Goal: Information Seeking & Learning: Check status

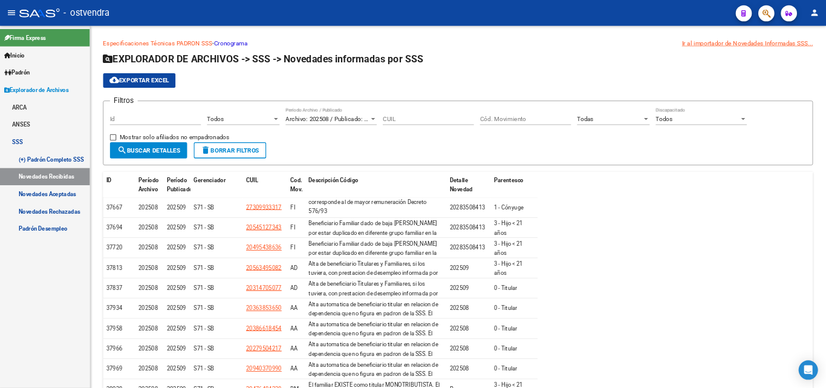
scroll to position [71, 0]
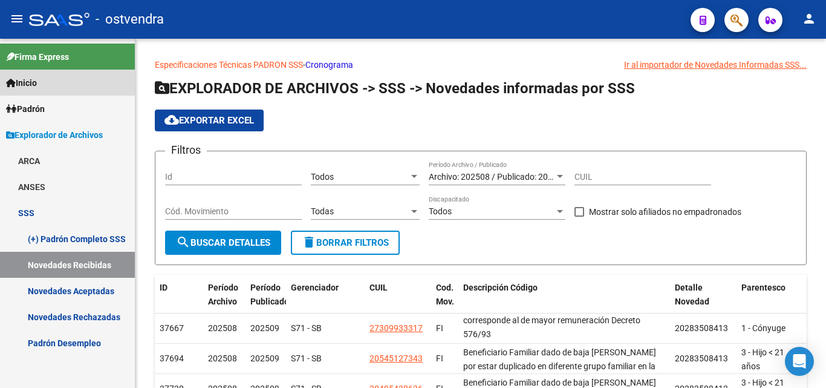
click at [48, 91] on link "Inicio" at bounding box center [67, 83] width 135 height 26
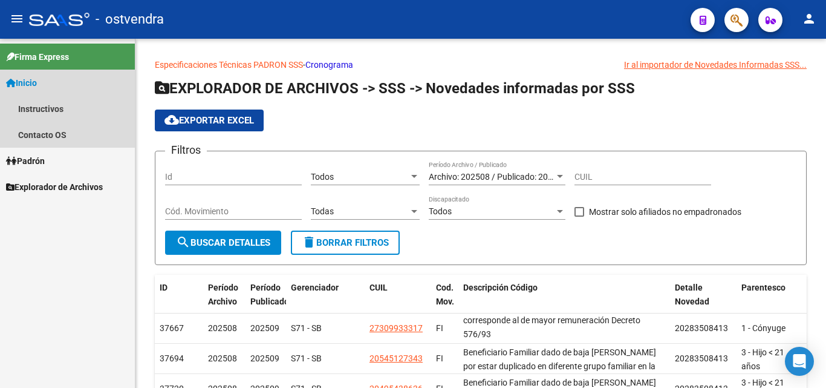
click at [34, 81] on span "Inicio" at bounding box center [21, 82] width 31 height 13
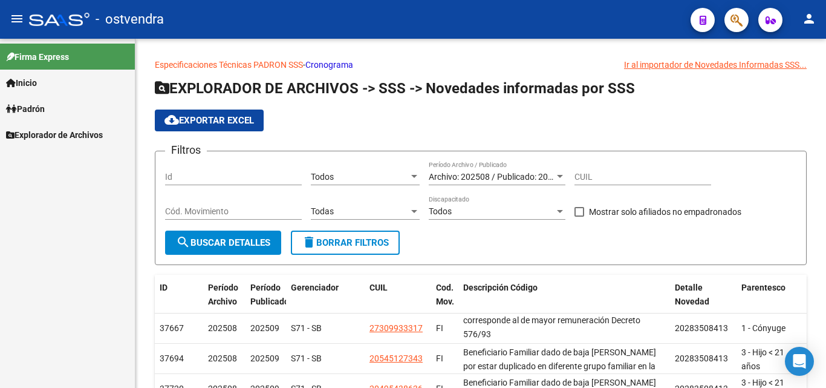
click at [50, 83] on link "Inicio" at bounding box center [67, 83] width 135 height 26
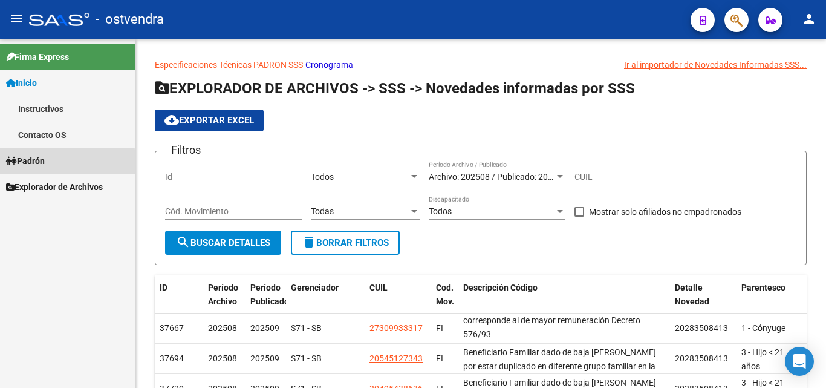
click at [36, 164] on span "Padrón" at bounding box center [25, 160] width 39 height 13
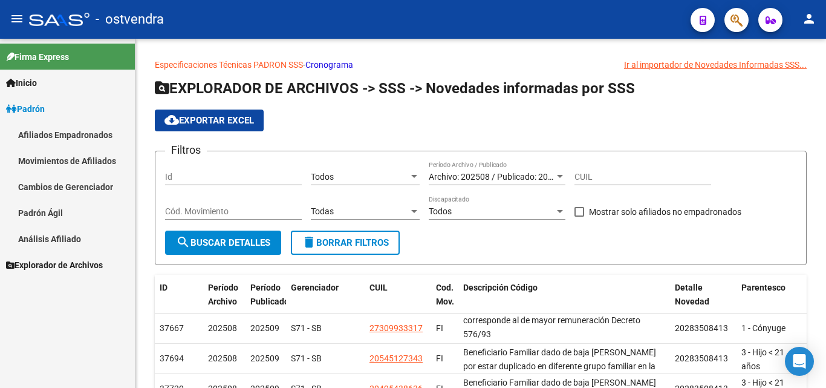
click at [47, 241] on link "Análisis Afiliado" at bounding box center [67, 239] width 135 height 26
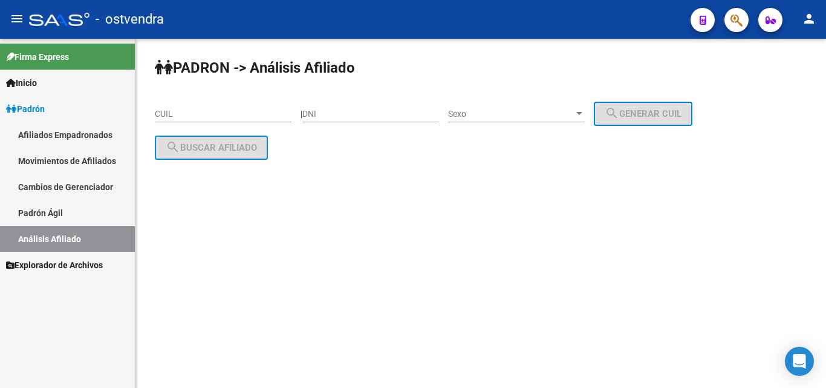
click at [233, 108] on div "CUIL" at bounding box center [223, 110] width 137 height 24
click at [231, 112] on input "CUIL" at bounding box center [223, 114] width 137 height 10
paste input "20-12103283-0"
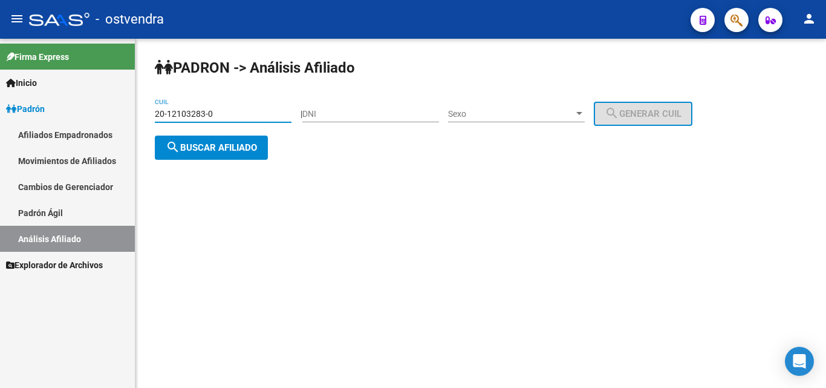
type input "20-12103283-0"
click at [203, 154] on button "search Buscar afiliado" at bounding box center [211, 147] width 113 height 24
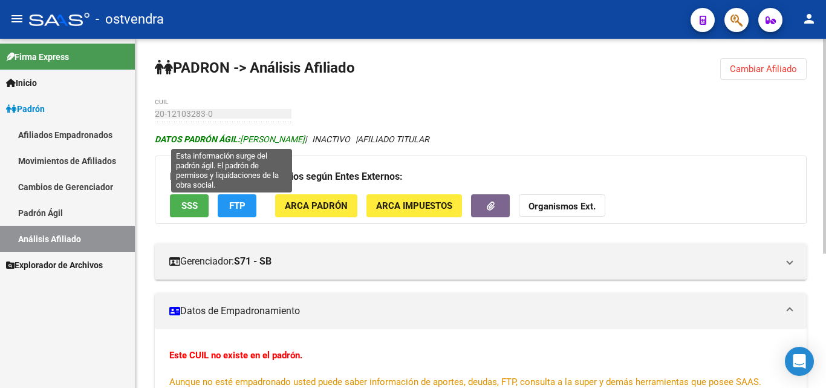
click at [254, 138] on span "DATOS [PERSON_NAME]: [PERSON_NAME]" at bounding box center [230, 139] width 150 height 10
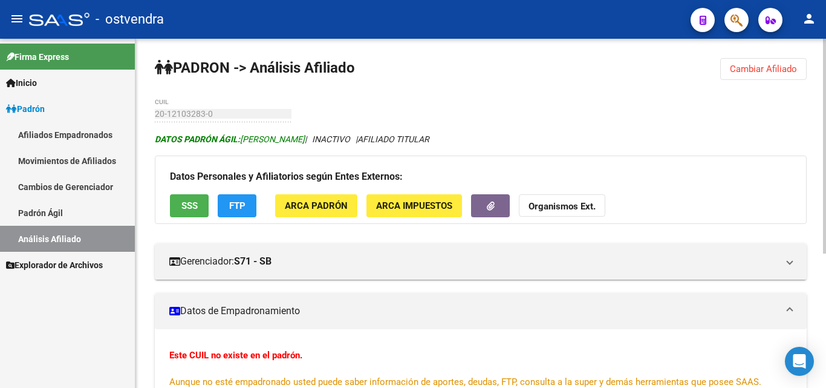
click at [197, 139] on strong "DATOS PADRÓN ÁGIL:" at bounding box center [197, 139] width 85 height 10
drag, startPoint x: 774, startPoint y: 71, endPoint x: 603, endPoint y: 103, distance: 174.1
click at [773, 71] on span "Cambiar Afiliado" at bounding box center [763, 68] width 67 height 11
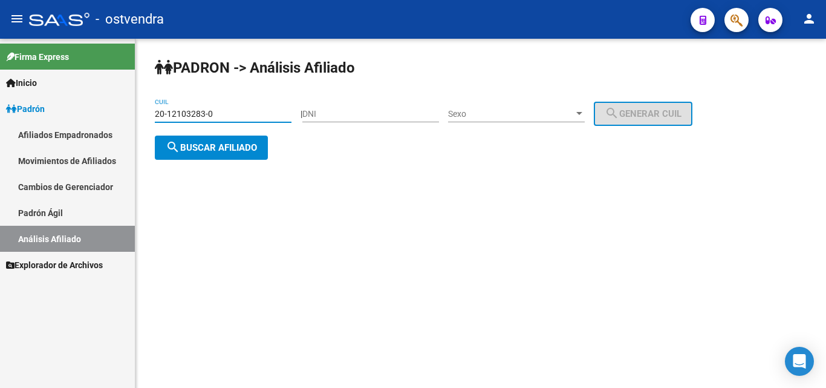
click at [222, 115] on input "20-12103283-0" at bounding box center [223, 114] width 137 height 10
click at [18, 120] on mat-sidenav-container "Firma Express Inicio Instructivos Contacto OS Padrón Afiliados Empadronados Mov…" at bounding box center [413, 213] width 826 height 349
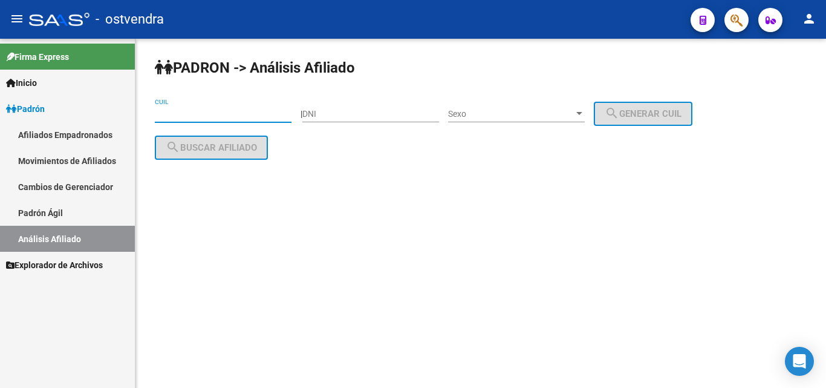
paste input "20-12103283-0"
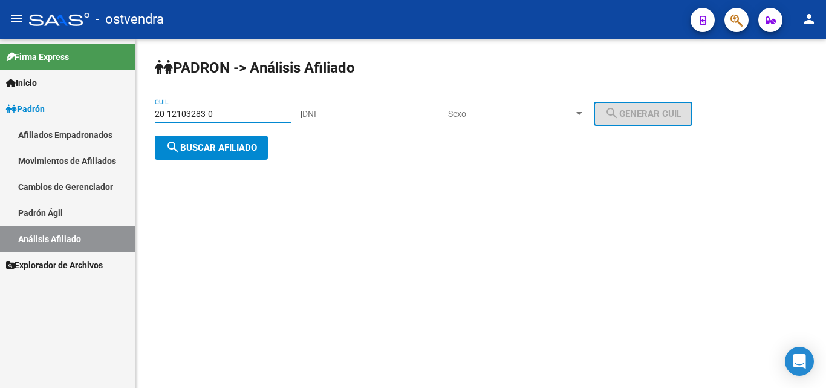
click at [201, 152] on button "search Buscar afiliado" at bounding box center [211, 147] width 113 height 24
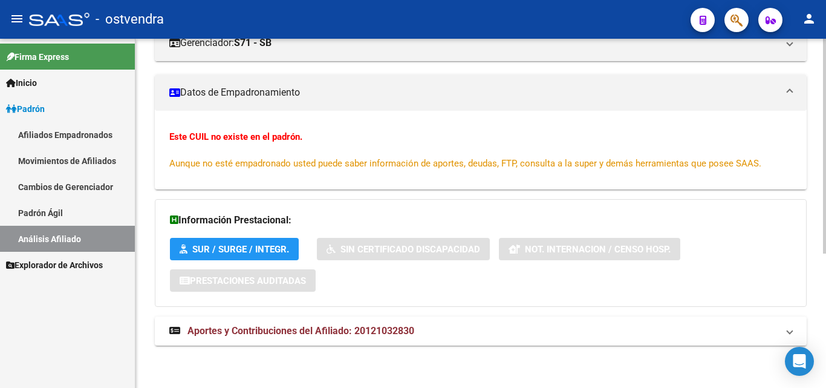
scroll to position [158, 0]
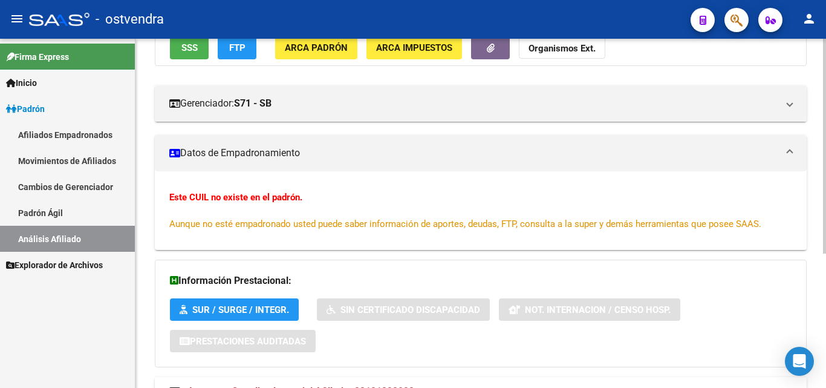
click at [408, 154] on mat-panel-title "Datos de Empadronamiento" at bounding box center [473, 152] width 608 height 13
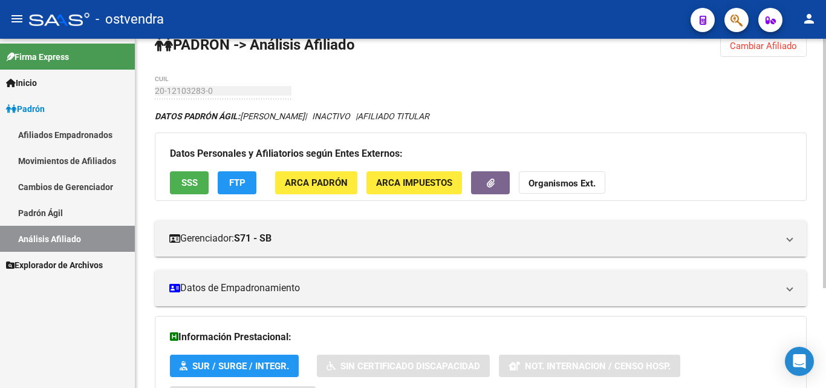
scroll to position [0, 0]
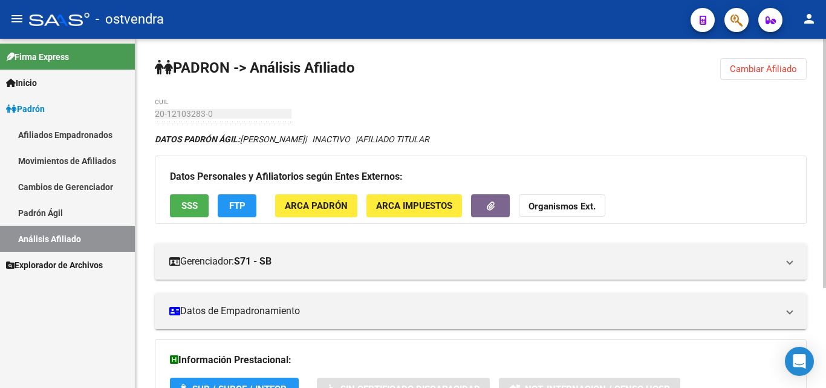
click at [764, 69] on span "Cambiar Afiliado" at bounding box center [763, 68] width 67 height 11
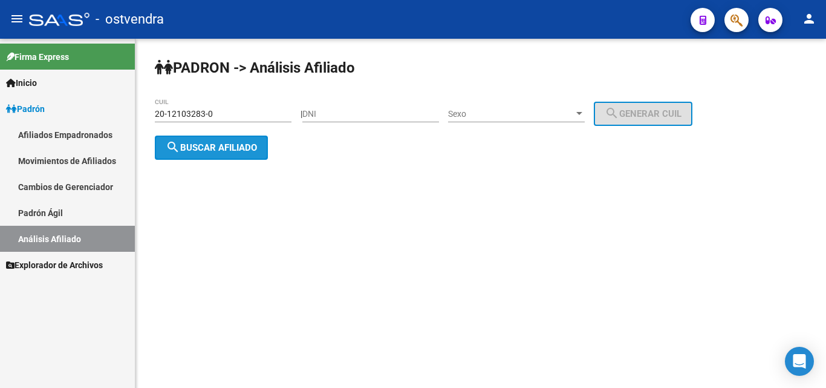
click at [260, 147] on button "search Buscar afiliado" at bounding box center [211, 147] width 113 height 24
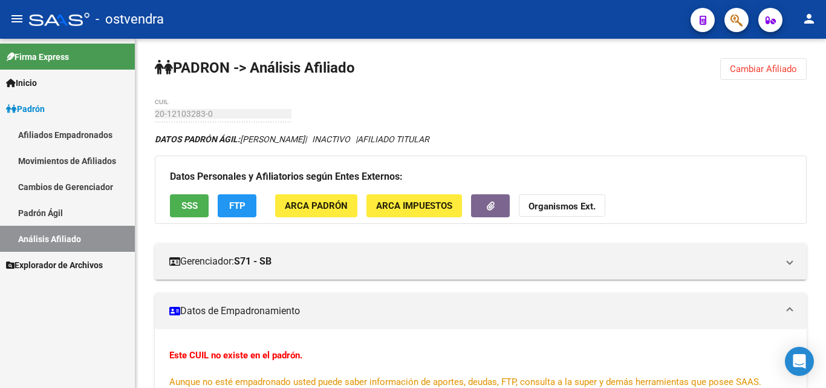
drag, startPoint x: 770, startPoint y: 67, endPoint x: 752, endPoint y: 72, distance: 19.4
click at [765, 70] on span "Cambiar Afiliado" at bounding box center [763, 68] width 67 height 11
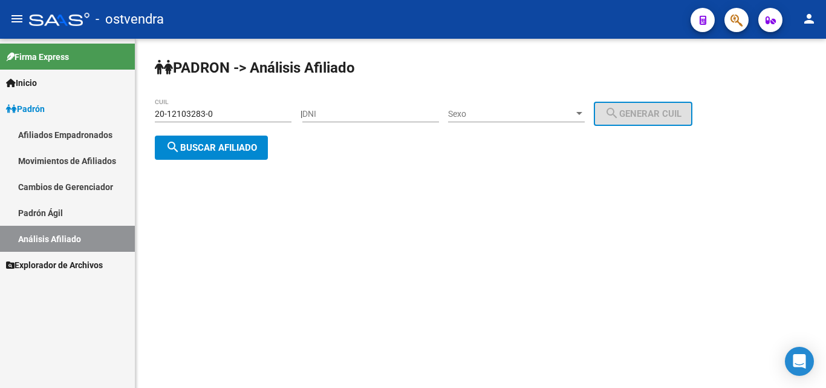
click at [233, 114] on input "20-12103283-0" at bounding box center [223, 114] width 137 height 10
drag, startPoint x: 233, startPoint y: 114, endPoint x: 0, endPoint y: 112, distance: 233.4
click at [0, 112] on mat-sidenav-container "Firma Express Inicio Instructivos Contacto OS Padrón Afiliados Empadronados Mov…" at bounding box center [413, 213] width 826 height 349
paste input "893733-2"
click at [224, 140] on button "search Buscar afiliado" at bounding box center [211, 147] width 113 height 24
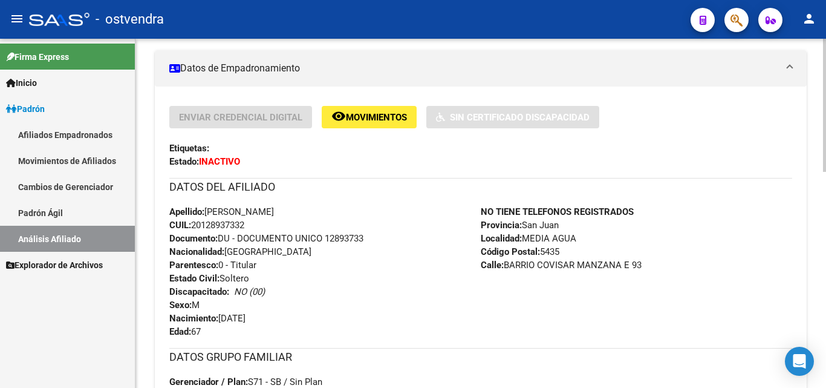
scroll to position [242, 0]
drag, startPoint x: 252, startPoint y: 223, endPoint x: 195, endPoint y: 226, distance: 56.9
click at [195, 226] on div "Apellido: [PERSON_NAME]: 20128937332 Documento: DU - DOCUMENTO UNICO 12893733 N…" at bounding box center [324, 272] width 311 height 133
copy span "20128937332"
drag, startPoint x: 569, startPoint y: 336, endPoint x: 473, endPoint y: 320, distance: 96.8
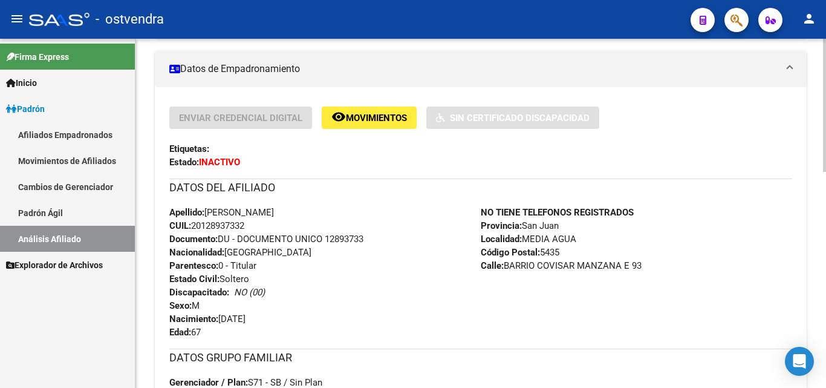
click at [568, 336] on div "NO TIENE TELEFONOS REGISTRADOS Provincia: [GEOGRAPHIC_DATA][PERSON_NAME] Locali…" at bounding box center [636, 272] width 311 height 133
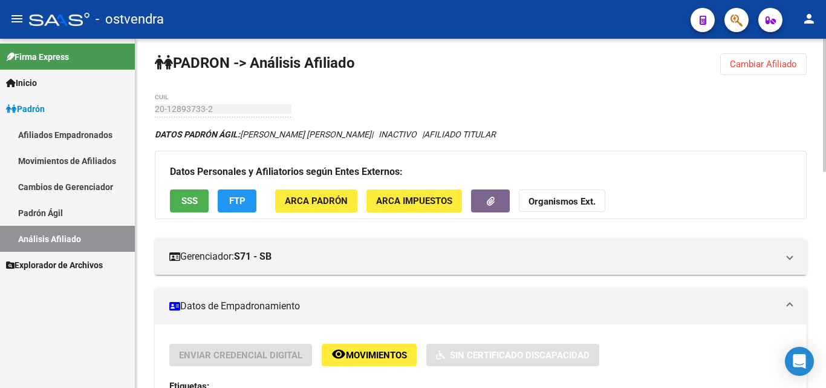
scroll to position [0, 0]
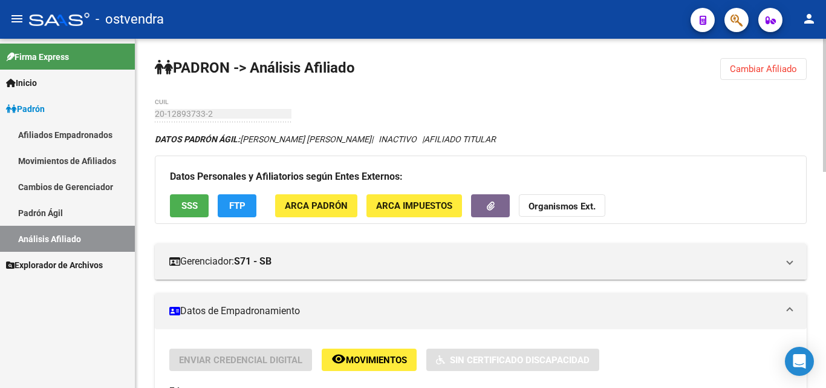
drag, startPoint x: 746, startPoint y: 71, endPoint x: 448, endPoint y: 76, distance: 297.5
click at [739, 72] on span "Cambiar Afiliado" at bounding box center [763, 68] width 67 height 11
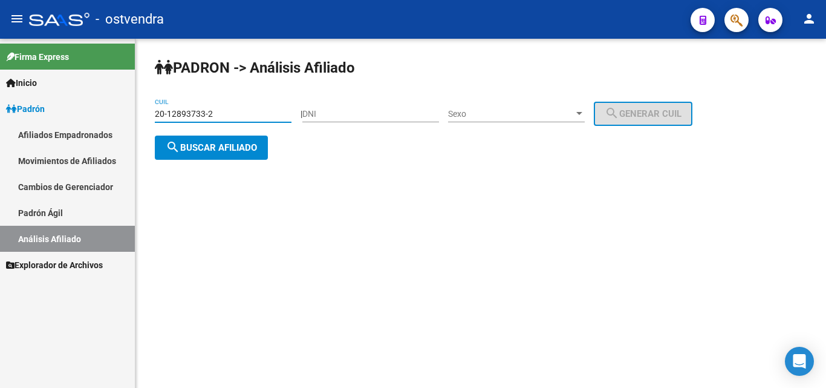
drag, startPoint x: 89, startPoint y: 102, endPoint x: 10, endPoint y: 111, distance: 79.7
click at [1, 108] on mat-sidenav-container "Firma Express Inicio Instructivos Contacto OS Padrón Afiliados Empadronados Mov…" at bounding box center [413, 213] width 826 height 349
paste input "4281177-5"
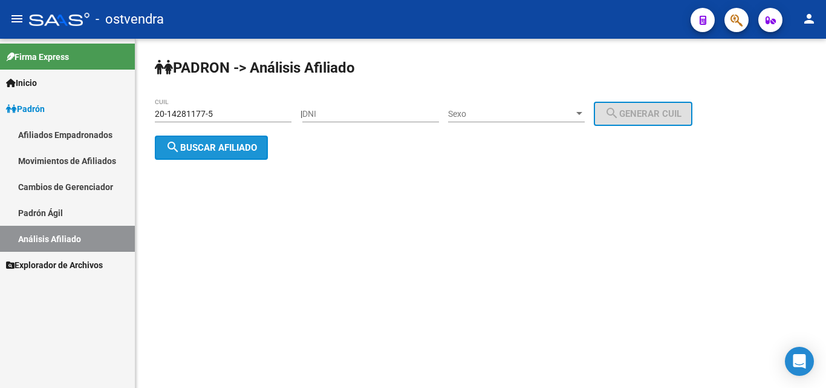
click at [232, 152] on span "search Buscar afiliado" at bounding box center [211, 147] width 91 height 11
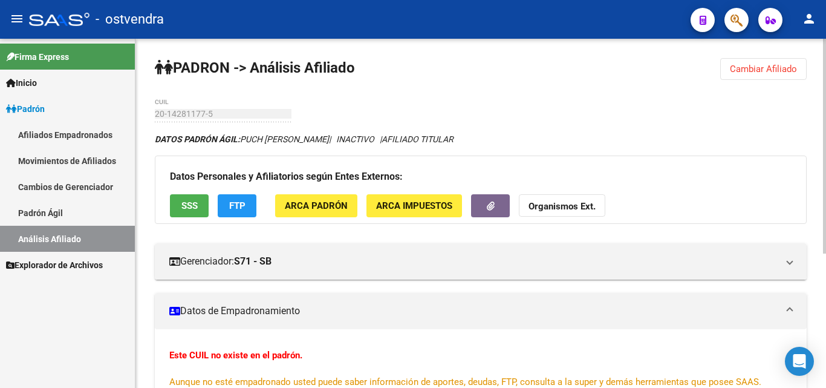
click at [758, 73] on span "Cambiar Afiliado" at bounding box center [763, 68] width 67 height 11
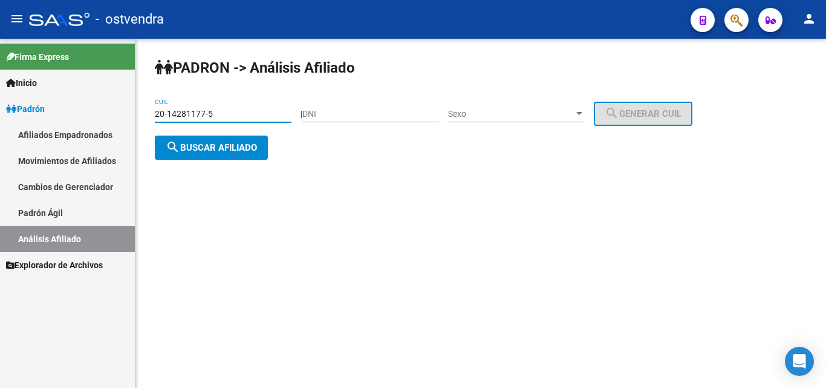
drag, startPoint x: 231, startPoint y: 117, endPoint x: 0, endPoint y: 118, distance: 231.0
click at [0, 118] on mat-sidenav-container "Firma Express Inicio Instructivos Contacto OS Padrón Afiliados Empadronados Mov…" at bounding box center [413, 213] width 826 height 349
paste input
type input "20-14281177-5"
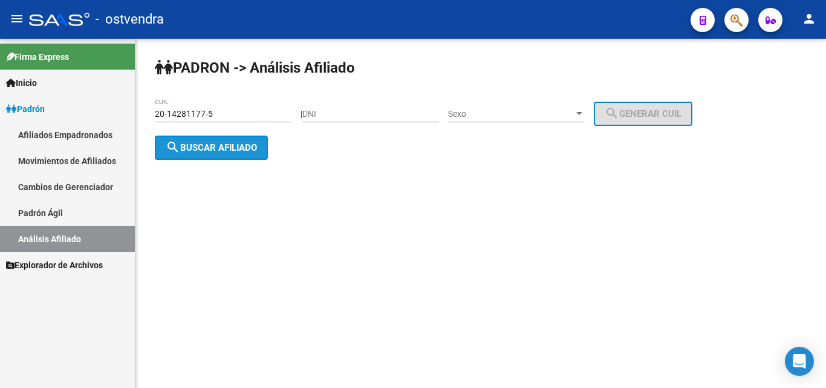
click at [226, 145] on span "search Buscar afiliado" at bounding box center [211, 147] width 91 height 11
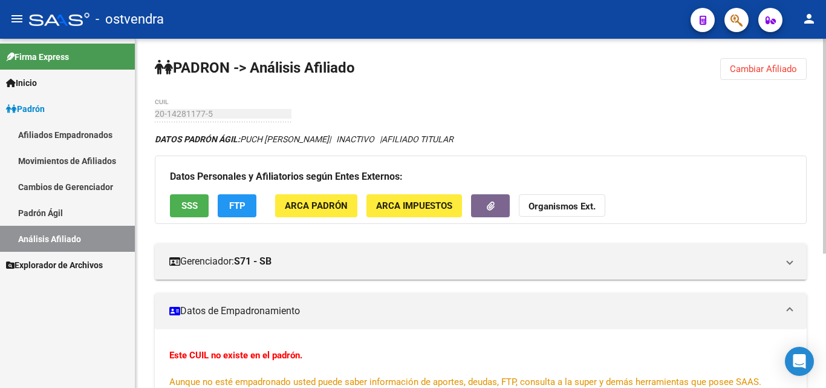
click at [357, 141] on icon "DATOS PADRÓN ÁGIL: PUCH [PERSON_NAME] | INACTIVO | AFILIADO TITULAR" at bounding box center [304, 139] width 299 height 10
click at [357, 143] on icon "DATOS PADRÓN ÁGIL: PUCH [PERSON_NAME] | INACTIVO | AFILIADO TITULAR" at bounding box center [304, 139] width 299 height 10
click at [360, 143] on icon "DATOS PADRÓN ÁGIL: PUCH [PERSON_NAME] | INACTIVO | AFILIADO TITULAR" at bounding box center [304, 139] width 299 height 10
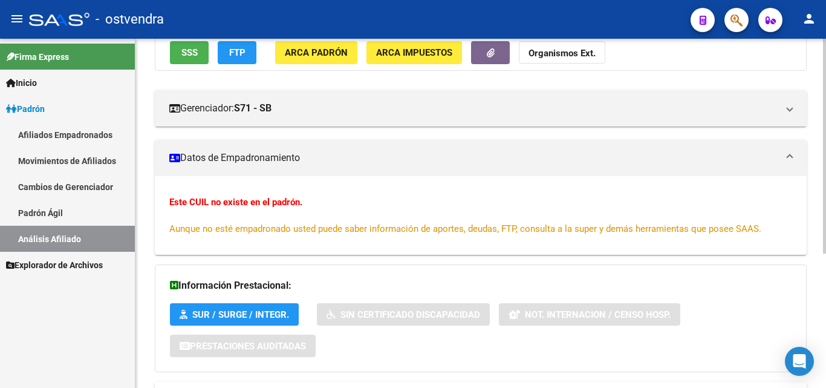
scroll to position [37, 0]
